Goal: Task Accomplishment & Management: Use online tool/utility

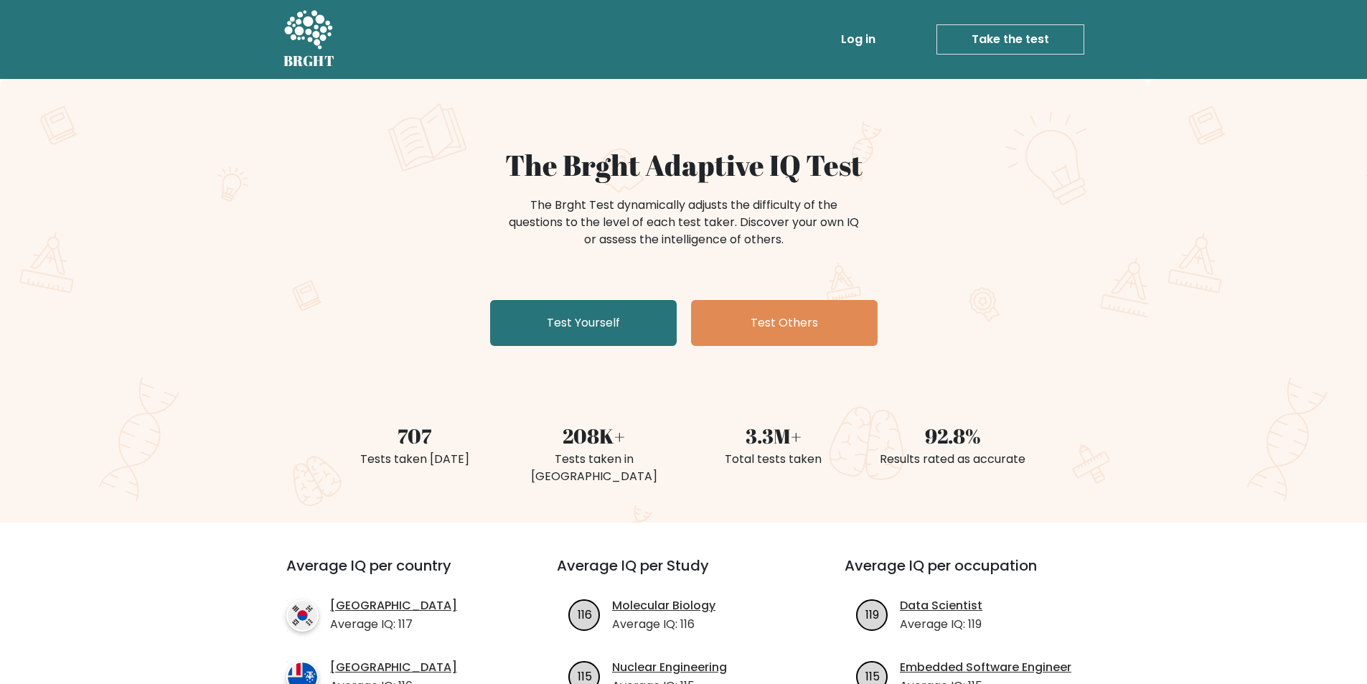
scroll to position [144, 0]
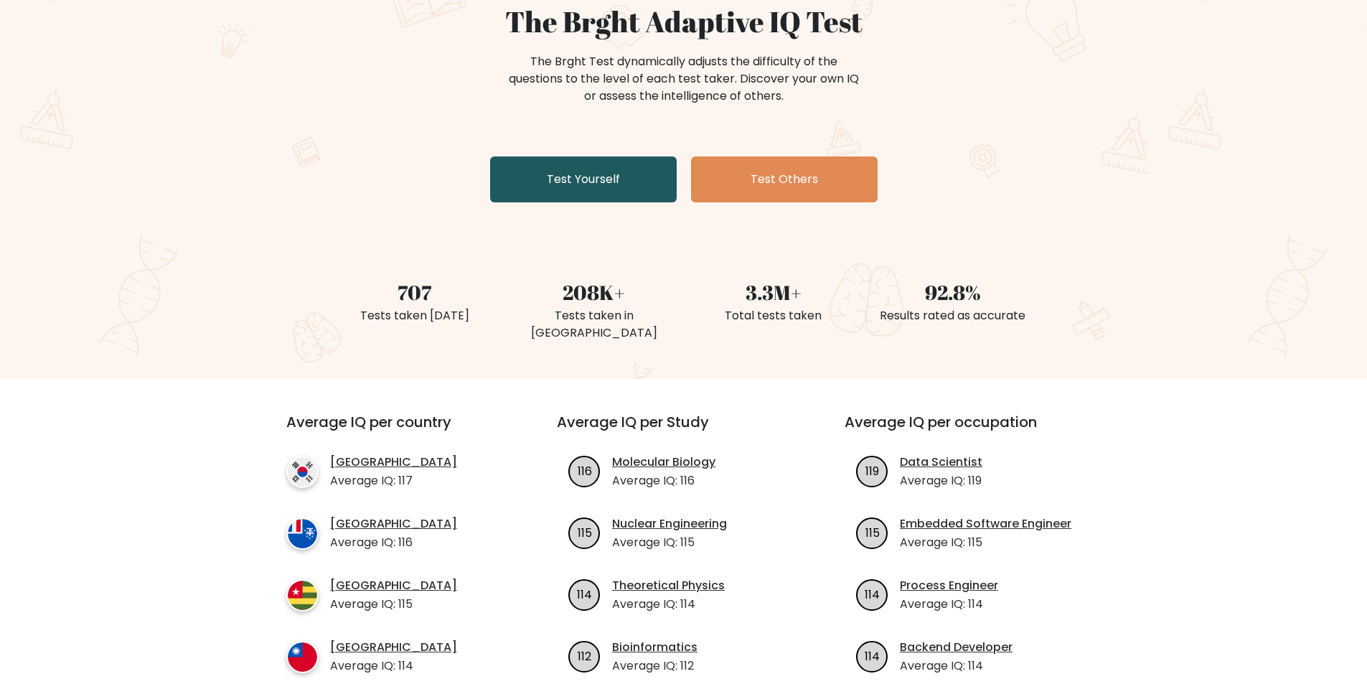
click at [591, 200] on link "Test Yourself" at bounding box center [583, 179] width 187 height 46
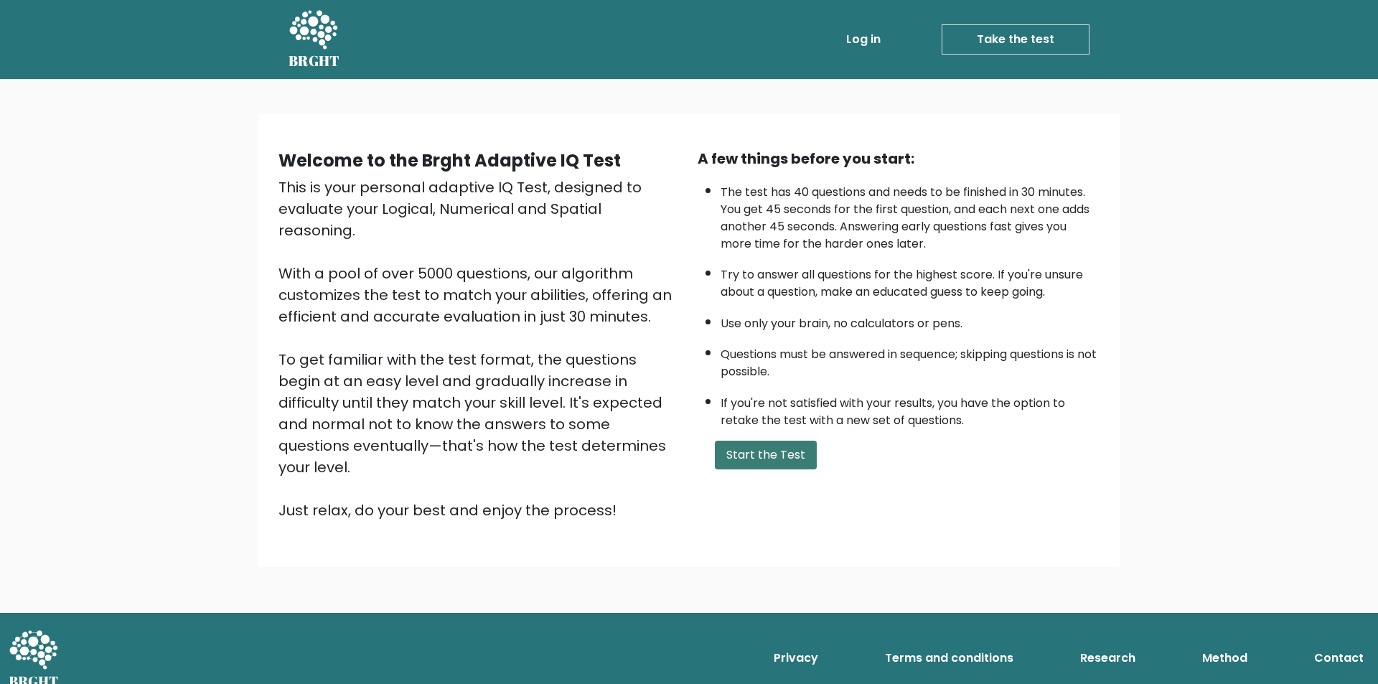
click at [761, 449] on button "Start the Test" at bounding box center [766, 455] width 102 height 29
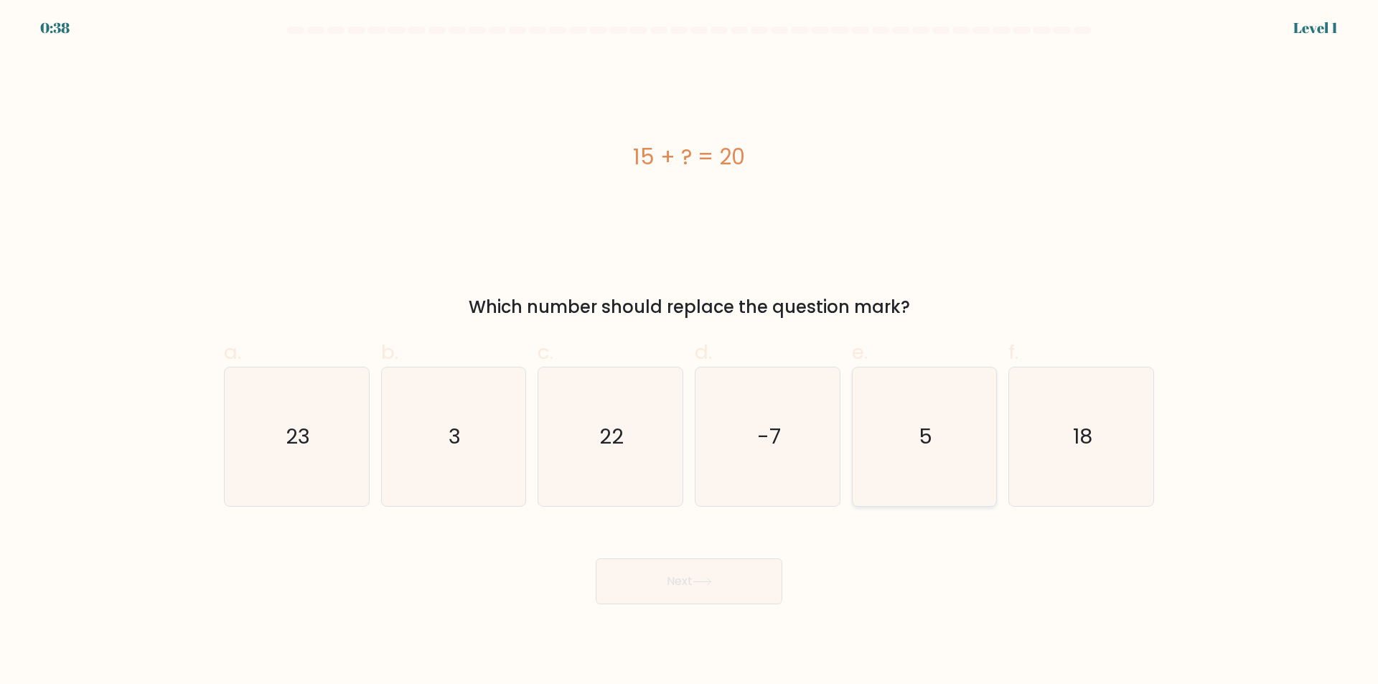
click at [934, 445] on icon "5" at bounding box center [924, 436] width 139 height 139
click at [690, 352] on input "e. 5" at bounding box center [689, 346] width 1 height 9
radio input "true"
click at [711, 567] on button "Next" at bounding box center [689, 581] width 187 height 46
